Goal: Task Accomplishment & Management: Manage account settings

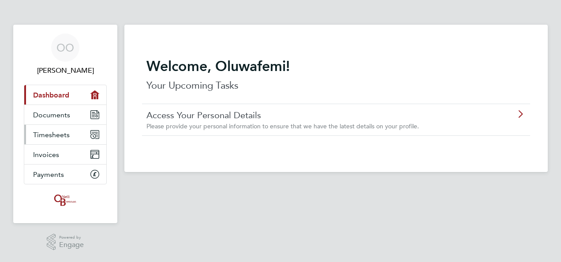
click at [52, 134] on span "Timesheets" at bounding box center [51, 134] width 37 height 8
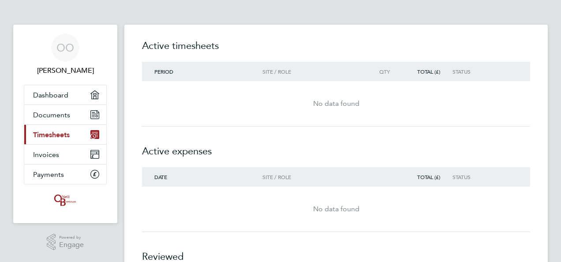
click at [167, 73] on span "Period" at bounding box center [163, 71] width 19 height 7
click at [51, 97] on span "Dashboard" at bounding box center [50, 95] width 35 height 8
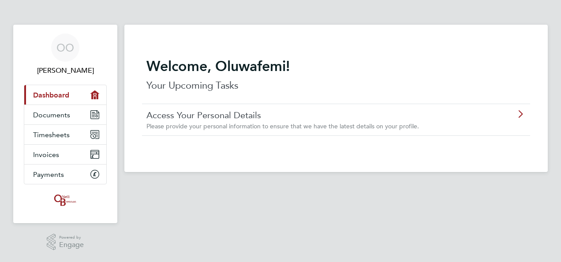
click at [56, 97] on span "Dashboard" at bounding box center [51, 95] width 36 height 8
click at [51, 116] on span "Documents" at bounding box center [51, 115] width 37 height 8
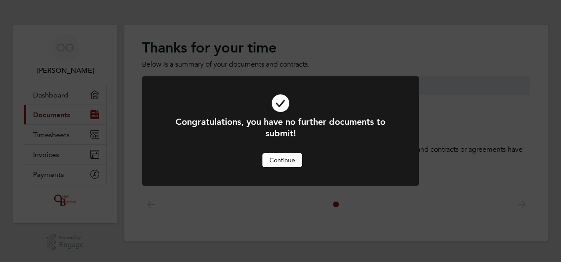
click at [276, 166] on button "Continue" at bounding box center [282, 160] width 40 height 14
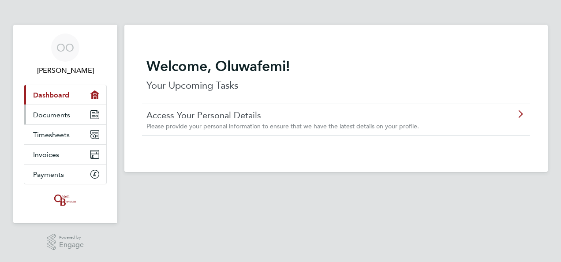
click at [44, 112] on span "Documents" at bounding box center [51, 115] width 37 height 8
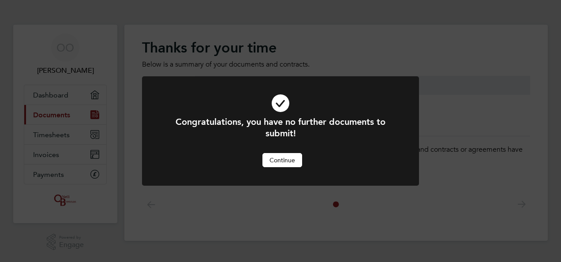
click at [271, 159] on button "Continue" at bounding box center [282, 160] width 40 height 14
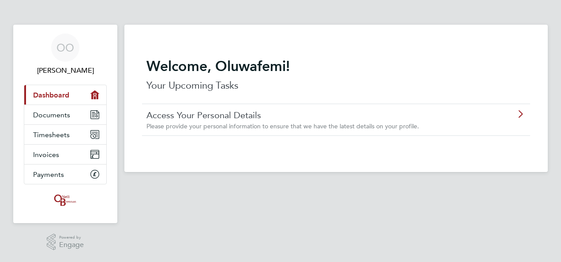
click at [48, 96] on span "Dashboard" at bounding box center [51, 95] width 36 height 8
click at [45, 108] on link "Documents" at bounding box center [65, 114] width 82 height 19
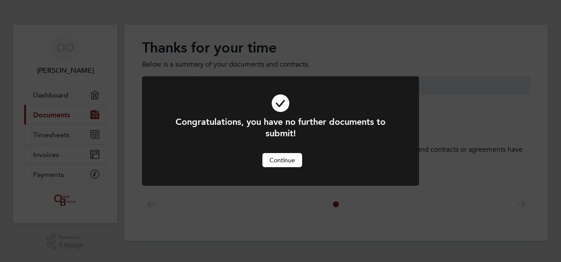
click at [284, 167] on button "Continue" at bounding box center [282, 160] width 40 height 14
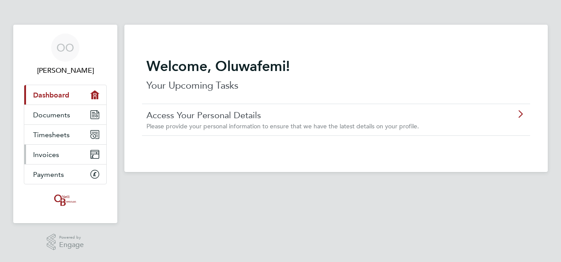
click at [44, 154] on span "Invoices" at bounding box center [46, 154] width 26 height 8
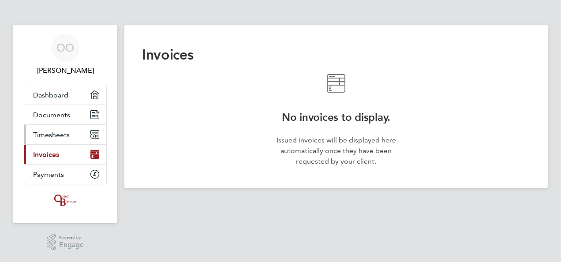
click at [45, 137] on span "Timesheets" at bounding box center [51, 134] width 37 height 8
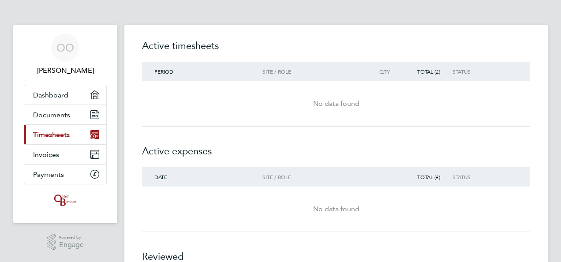
click at [415, 212] on div "No data found" at bounding box center [336, 209] width 388 height 11
click at [428, 70] on div "Total (£)" at bounding box center [427, 71] width 50 height 6
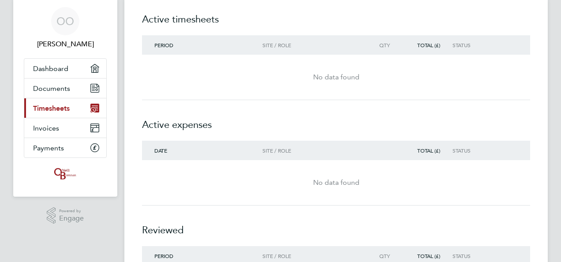
scroll to position [19, 0]
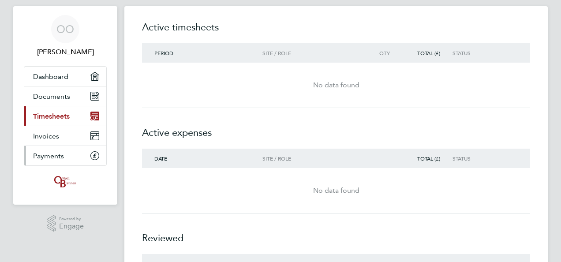
click at [44, 152] on span "Payments" at bounding box center [48, 156] width 31 height 8
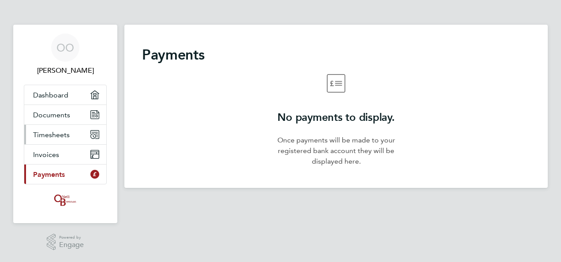
click at [42, 134] on span "Timesheets" at bounding box center [51, 134] width 37 height 8
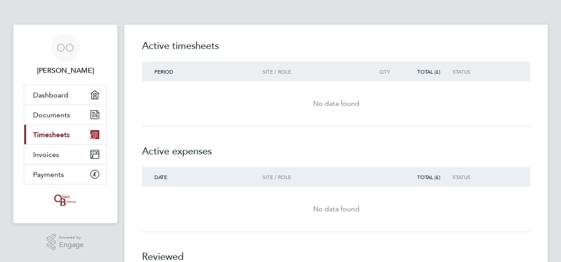
drag, startPoint x: 287, startPoint y: 261, endPoint x: 361, endPoint y: 261, distance: 74.0
click at [361, 261] on html "OO Oluwafemi Oyetunji Applications: Dashboard Documents Current page: Timesheet…" at bounding box center [280, 184] width 561 height 369
click at [268, 70] on div "Site / Role" at bounding box center [312, 71] width 101 height 6
click at [441, 82] on div "No data found" at bounding box center [336, 103] width 388 height 45
click at [187, 47] on h2 "Active timesheets" at bounding box center [336, 50] width 388 height 23
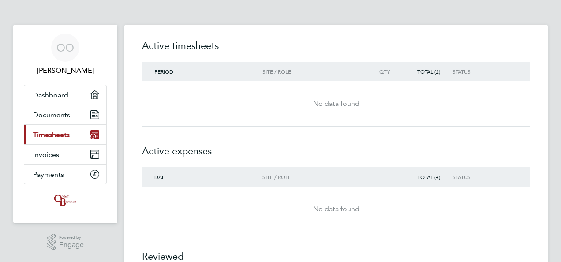
click at [323, 101] on div "No data found" at bounding box center [336, 103] width 388 height 11
click at [208, 80] on div "Period Site / Role Qty Total (£) Status" at bounding box center [336, 71] width 388 height 19
click at [168, 72] on span "Period" at bounding box center [163, 71] width 19 height 7
click at [173, 69] on span "Period" at bounding box center [163, 71] width 19 height 7
click at [312, 74] on div "Site / Role" at bounding box center [312, 71] width 101 height 6
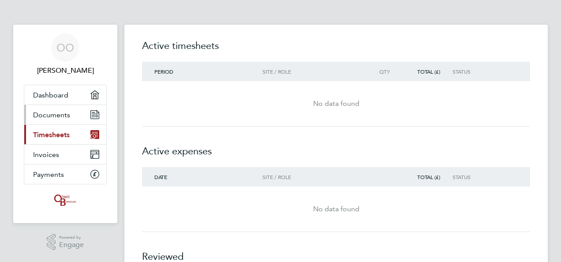
click at [50, 111] on span "Documents" at bounding box center [51, 115] width 37 height 8
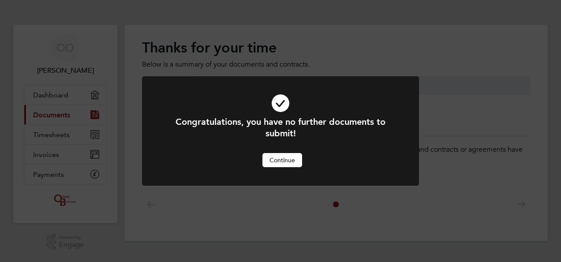
click at [279, 112] on icon at bounding box center [280, 103] width 229 height 34
click at [287, 168] on div at bounding box center [280, 130] width 277 height 109
click at [270, 168] on div at bounding box center [280, 130] width 277 height 109
click at [273, 163] on button "Continue" at bounding box center [282, 160] width 40 height 14
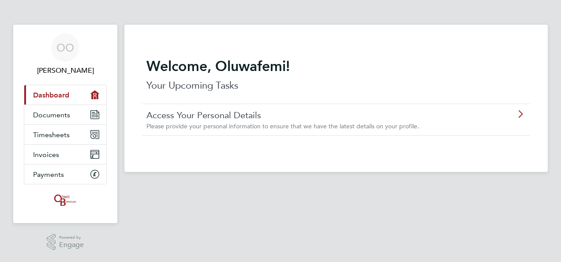
click at [242, 93] on div "Welcome, Oluwafemi! Your Upcoming Tasks" at bounding box center [336, 80] width 388 height 46
click at [514, 116] on icon at bounding box center [519, 114] width 11 height 7
click at [51, 112] on span "Documents" at bounding box center [51, 115] width 37 height 8
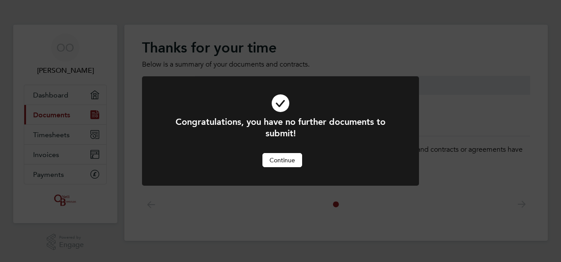
click at [285, 174] on div at bounding box center [280, 130] width 277 height 109
drag, startPoint x: 279, startPoint y: 170, endPoint x: 277, endPoint y: 165, distance: 5.5
click at [278, 169] on div at bounding box center [280, 130] width 277 height 109
click at [277, 159] on button "Continue" at bounding box center [282, 160] width 40 height 14
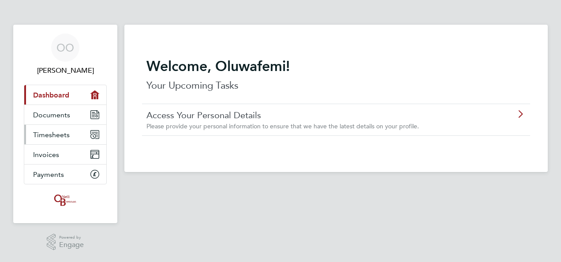
click at [45, 130] on span "Timesheets" at bounding box center [51, 134] width 37 height 8
click at [42, 130] on span "Timesheets" at bounding box center [51, 134] width 37 height 8
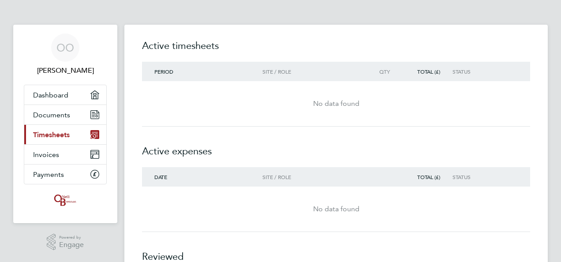
click at [188, 102] on div "No data found" at bounding box center [336, 103] width 388 height 11
